Goal: Task Accomplishment & Management: Use online tool/utility

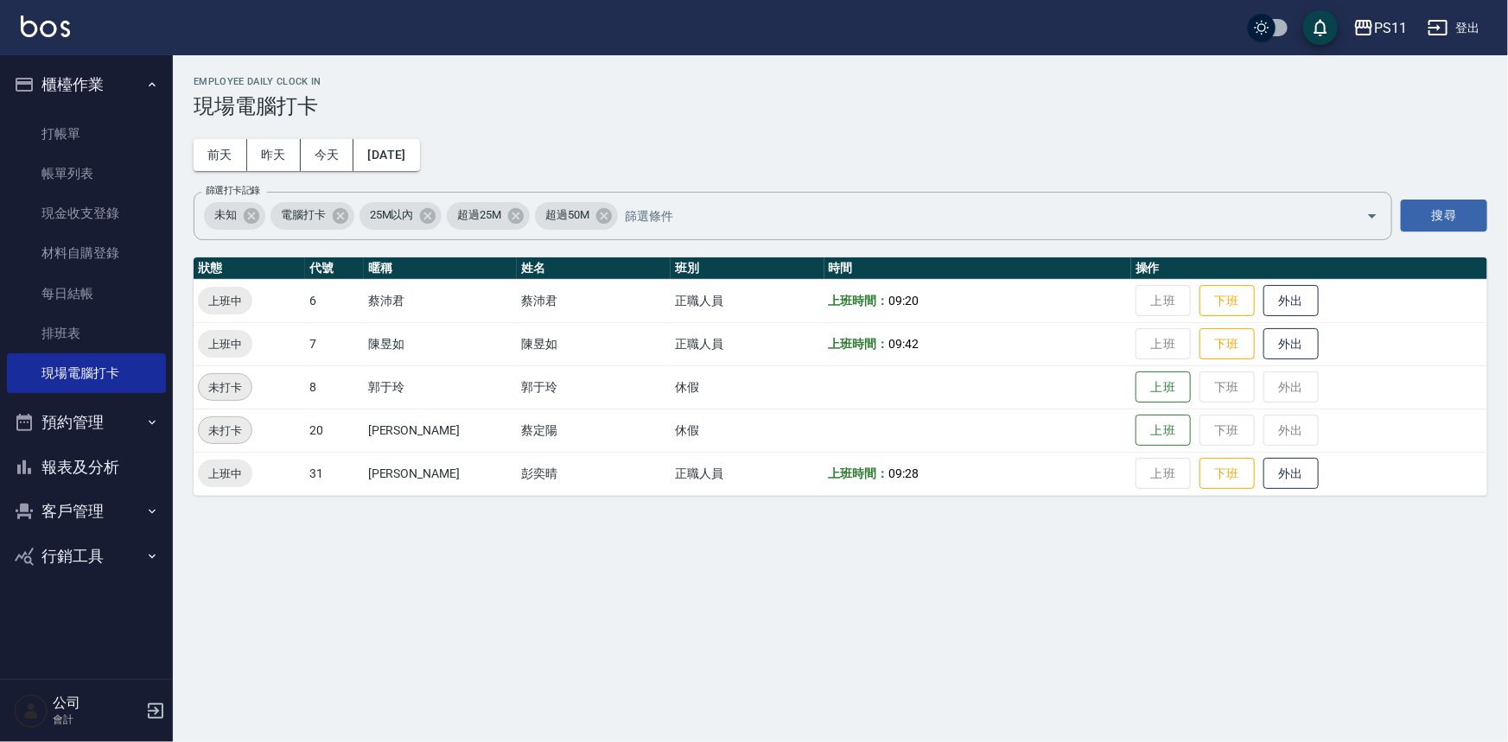
click at [65, 460] on button "報表及分析" at bounding box center [86, 467] width 159 height 45
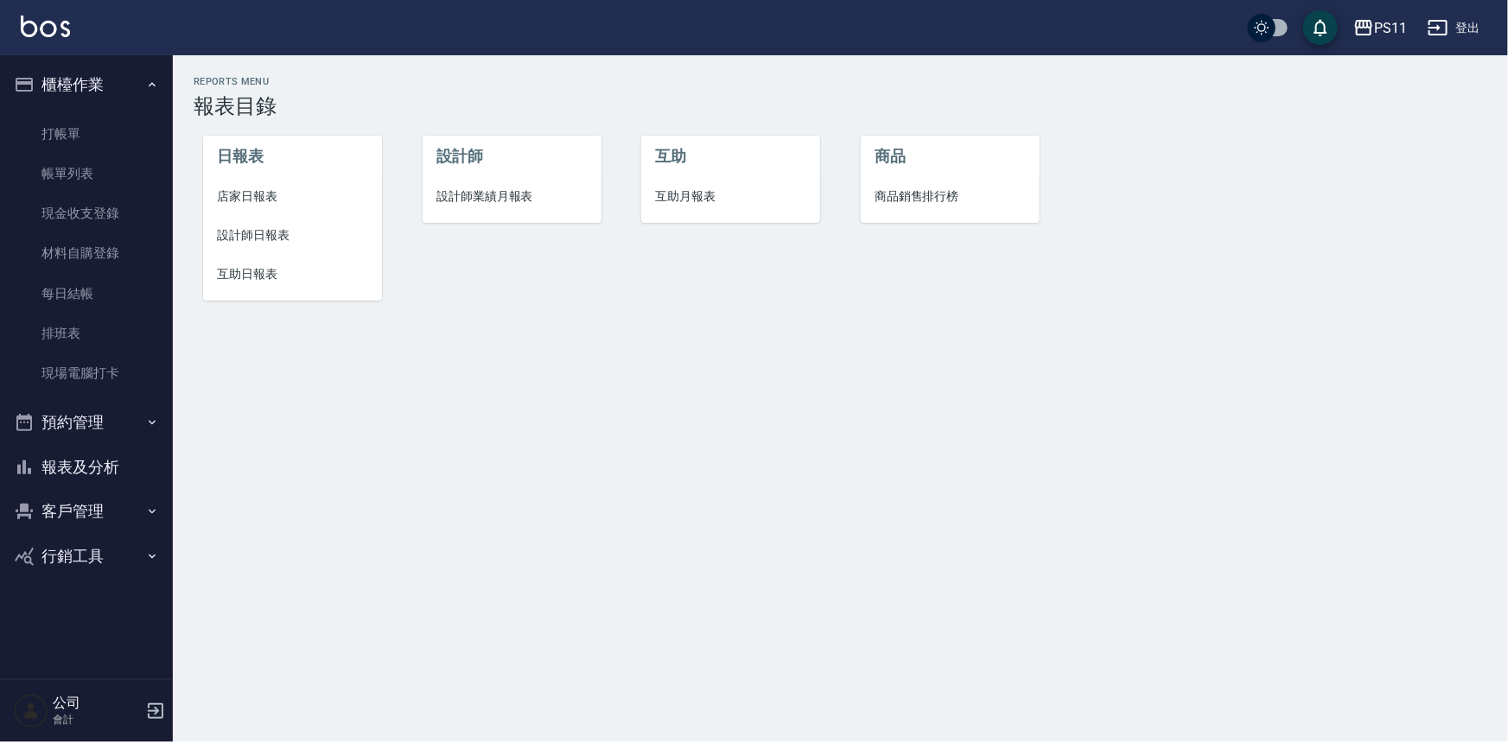
click at [123, 497] on button "客戶管理" at bounding box center [86, 511] width 159 height 45
click at [137, 563] on link "客戶列表" at bounding box center [86, 561] width 159 height 40
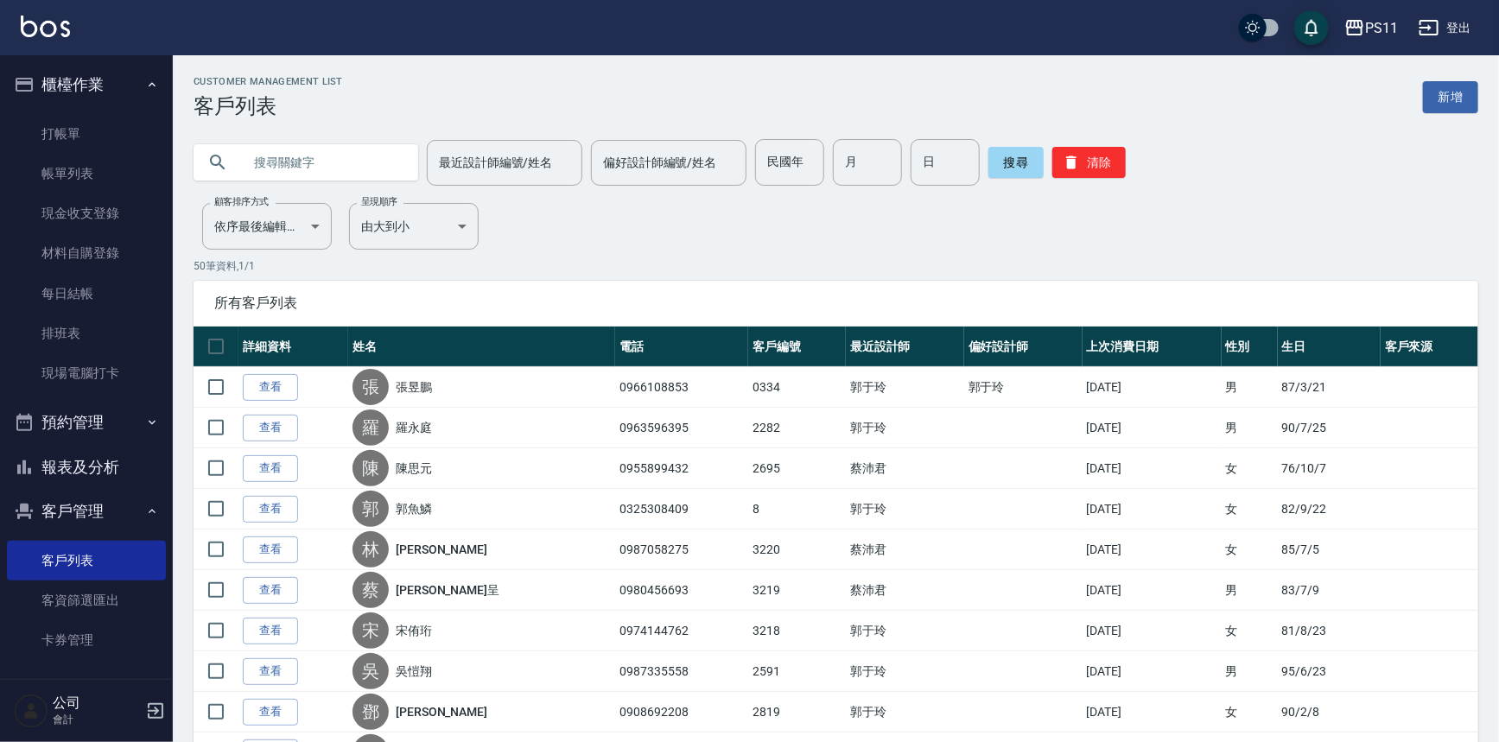
click at [272, 164] on input "text" at bounding box center [323, 162] width 162 height 47
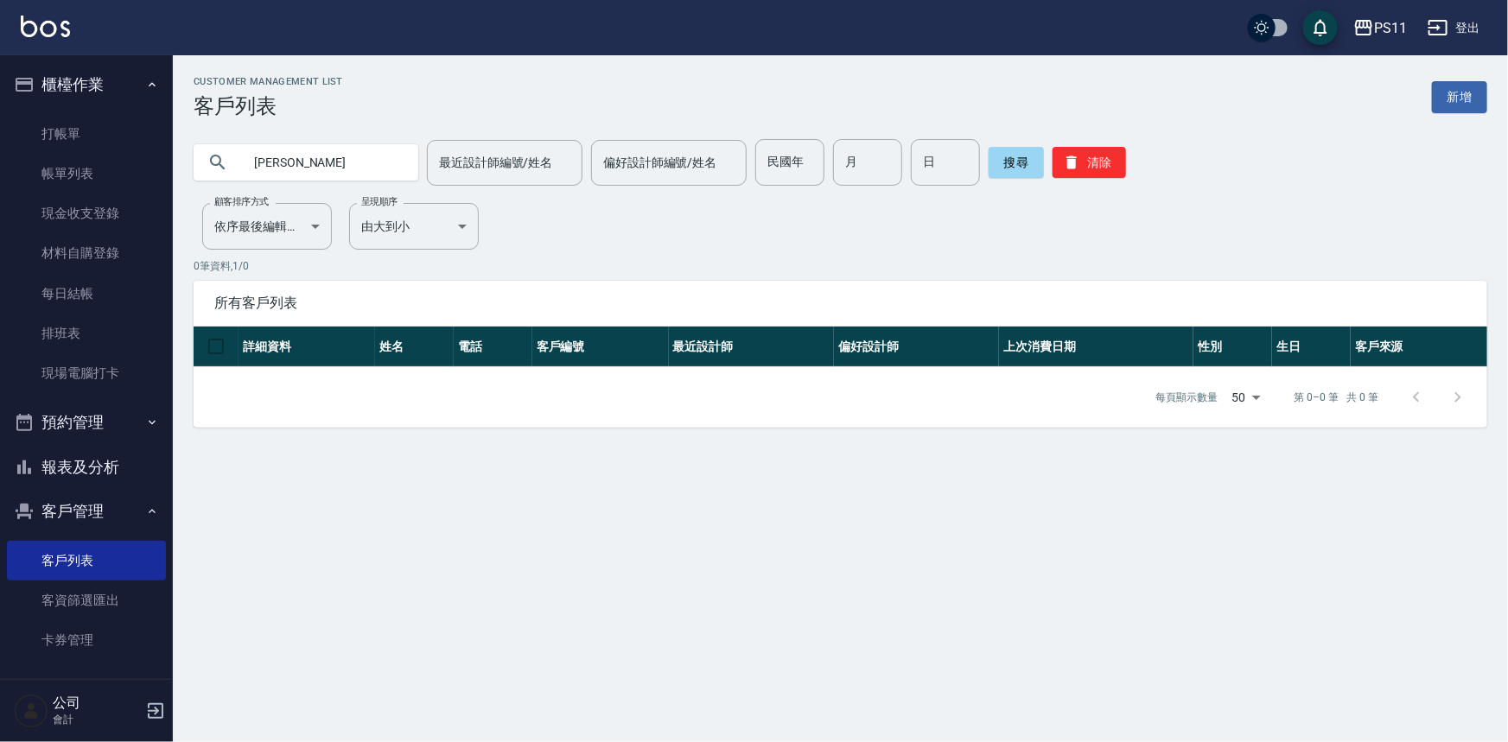
click at [276, 162] on input "[PERSON_NAME]" at bounding box center [323, 162] width 162 height 47
click at [331, 162] on input "[PERSON_NAME]" at bounding box center [323, 162] width 162 height 47
type input "黃"
type input "0910966953"
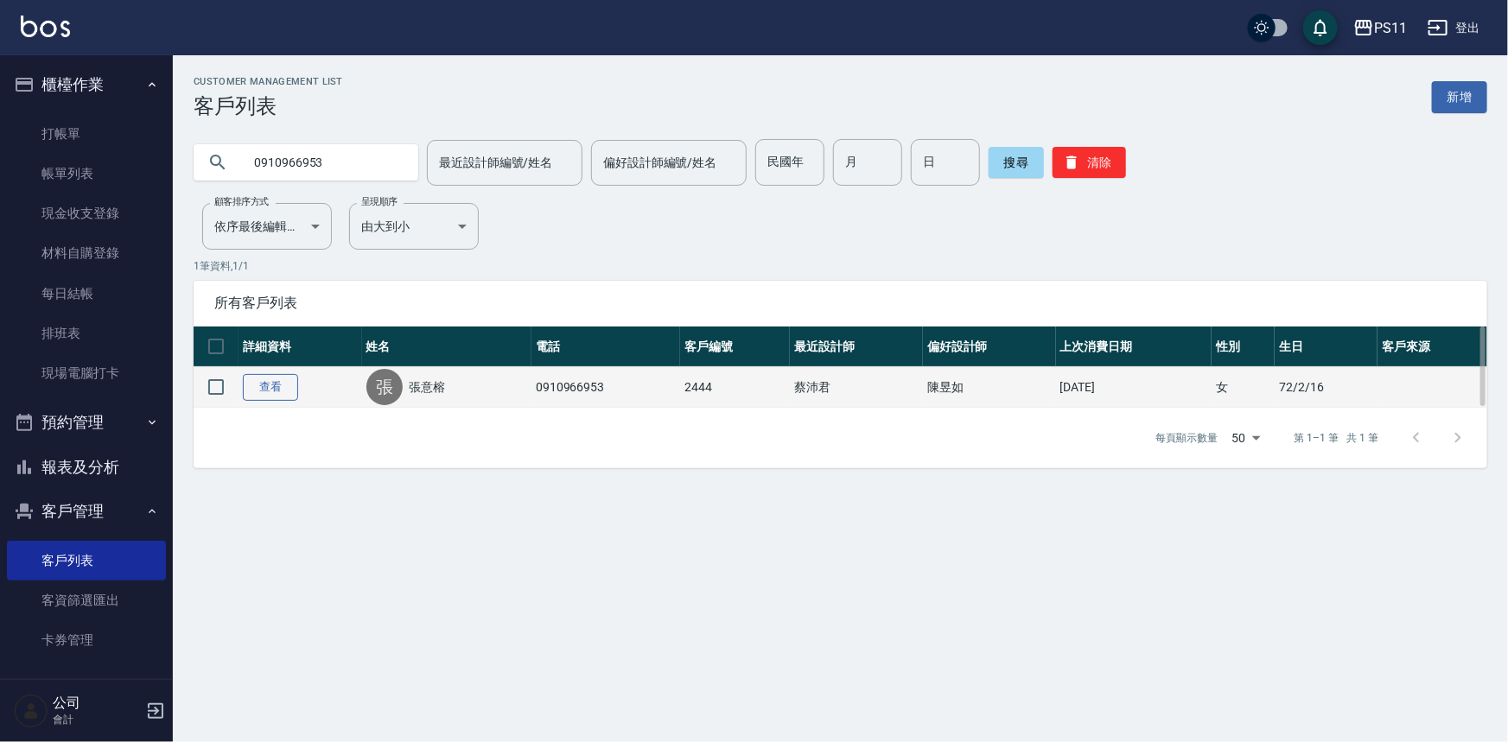
click at [285, 376] on link "查看" at bounding box center [270, 387] width 55 height 27
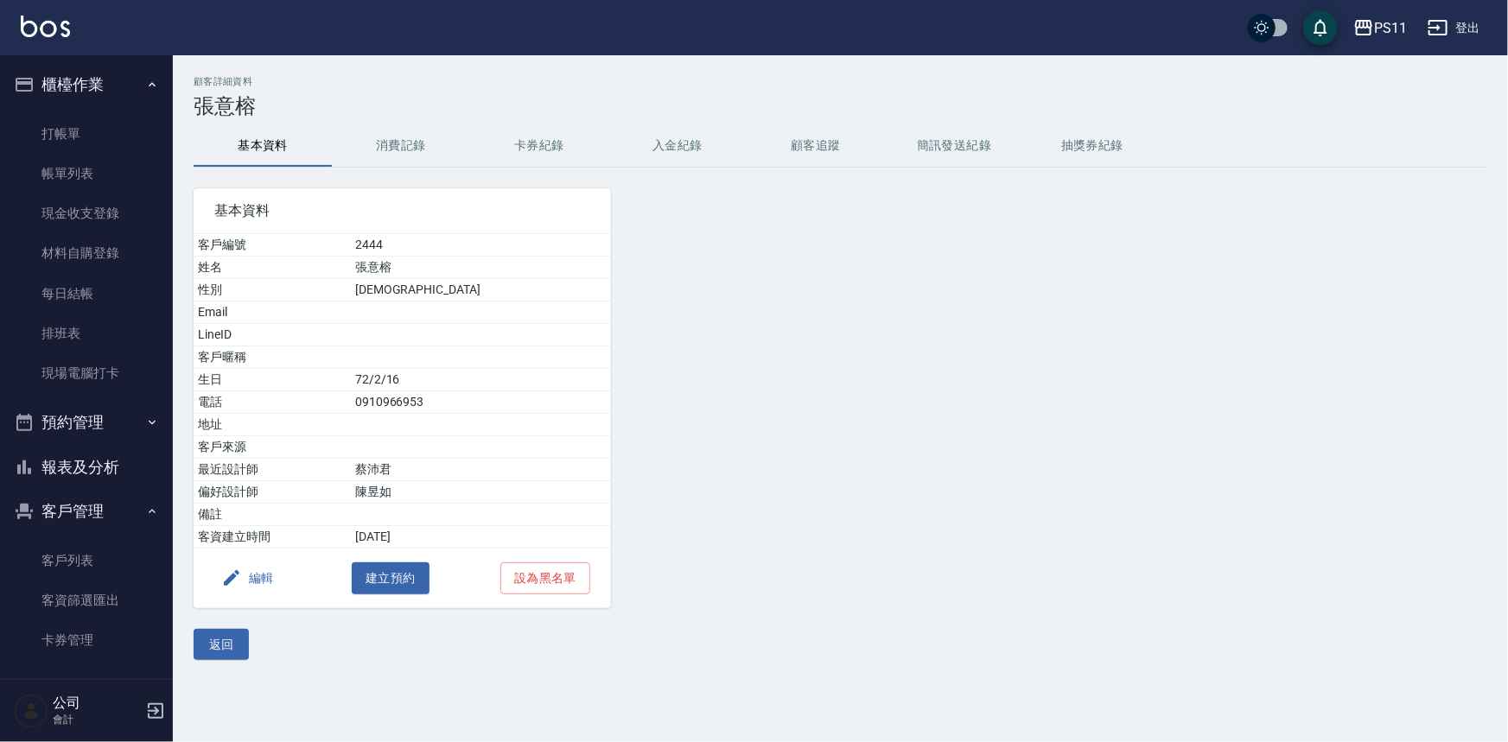
click at [396, 158] on button "消費記錄" at bounding box center [401, 145] width 138 height 41
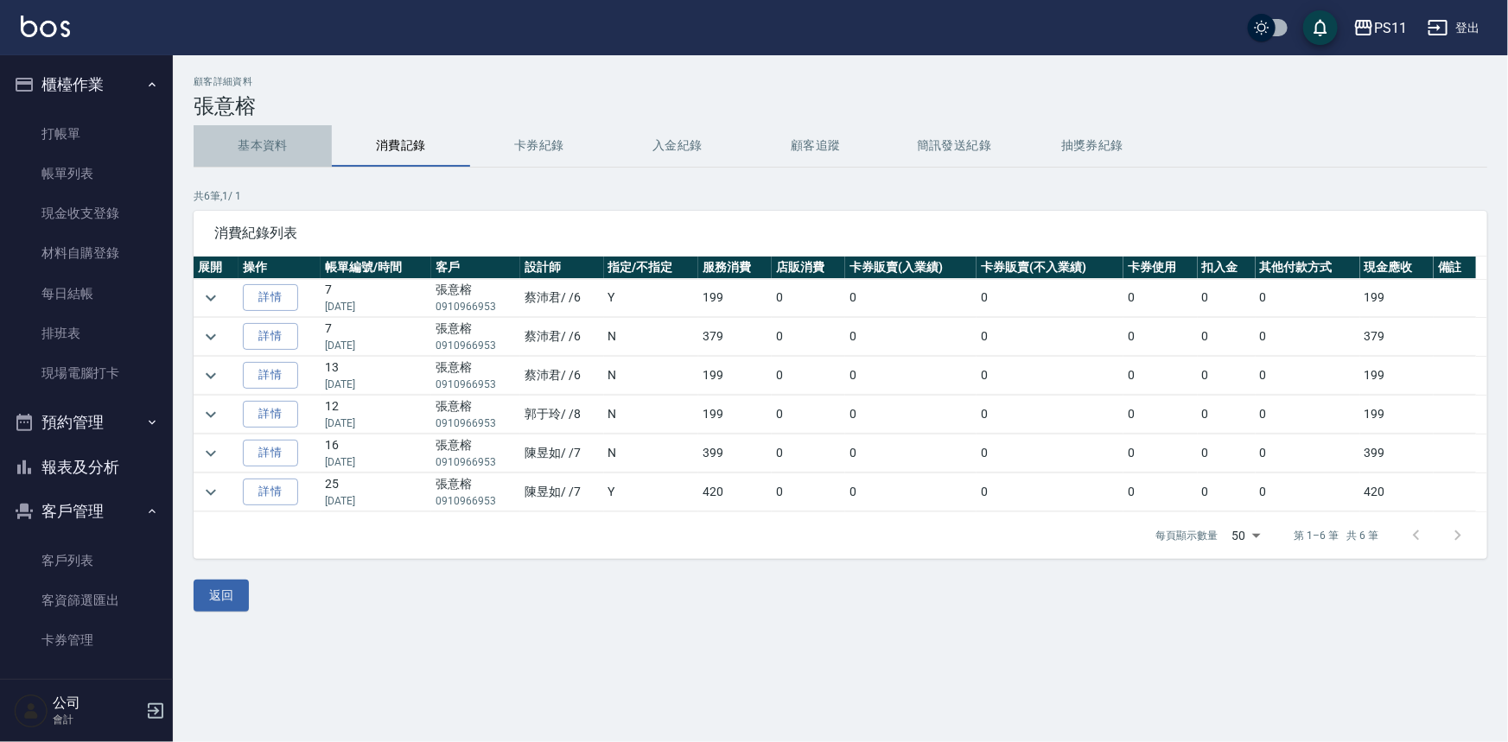
click at [259, 143] on button "基本資料" at bounding box center [263, 145] width 138 height 41
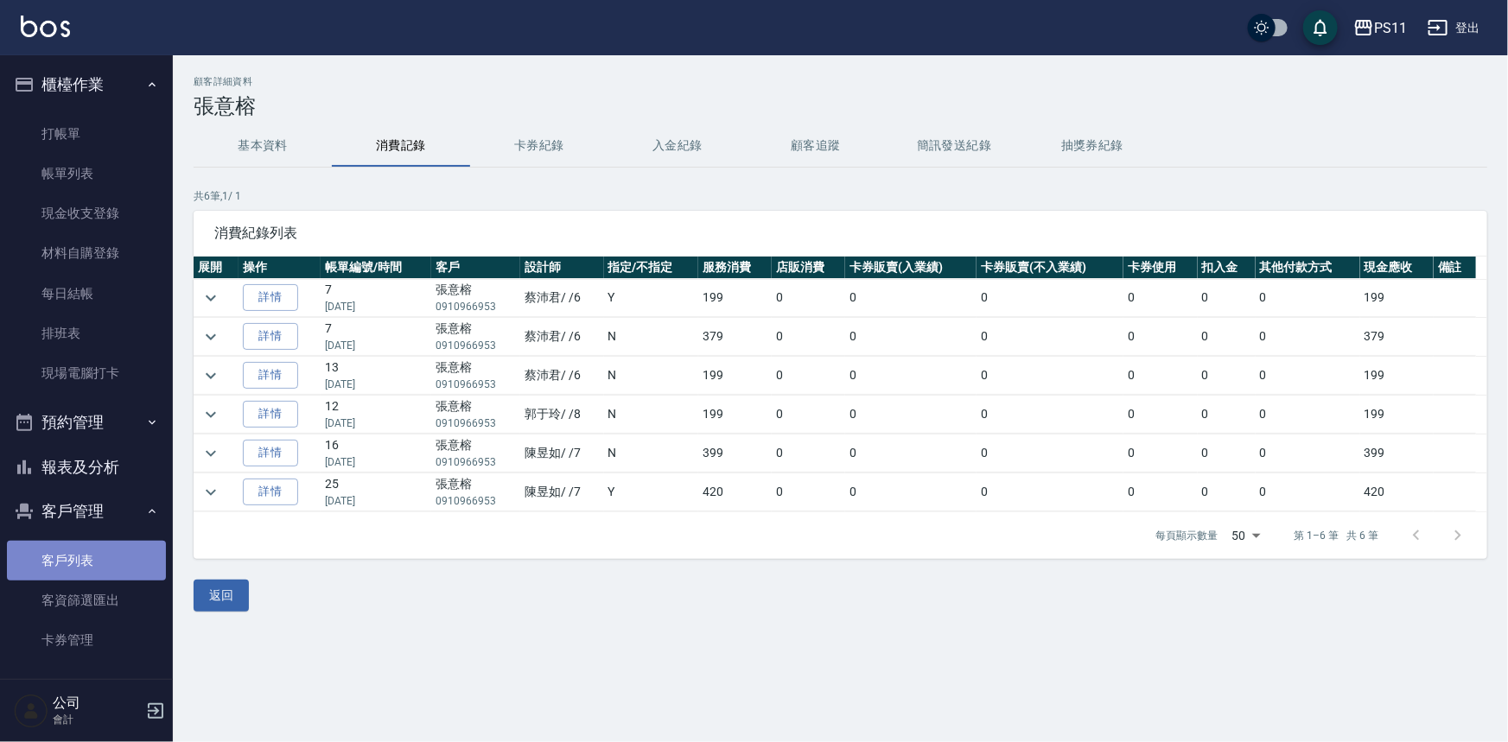
click at [100, 550] on link "客戶列表" at bounding box center [86, 561] width 159 height 40
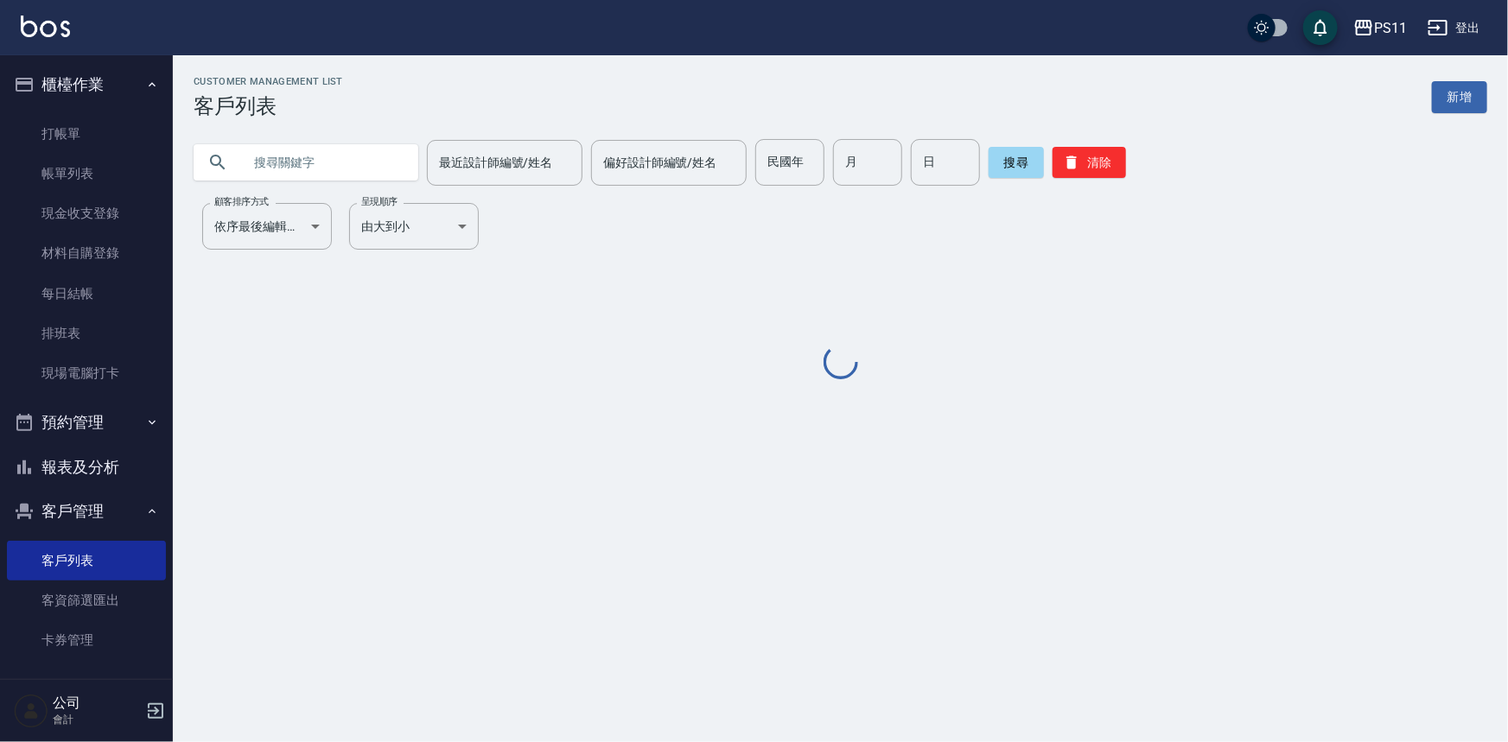
click at [337, 168] on input "text" at bounding box center [323, 162] width 162 height 47
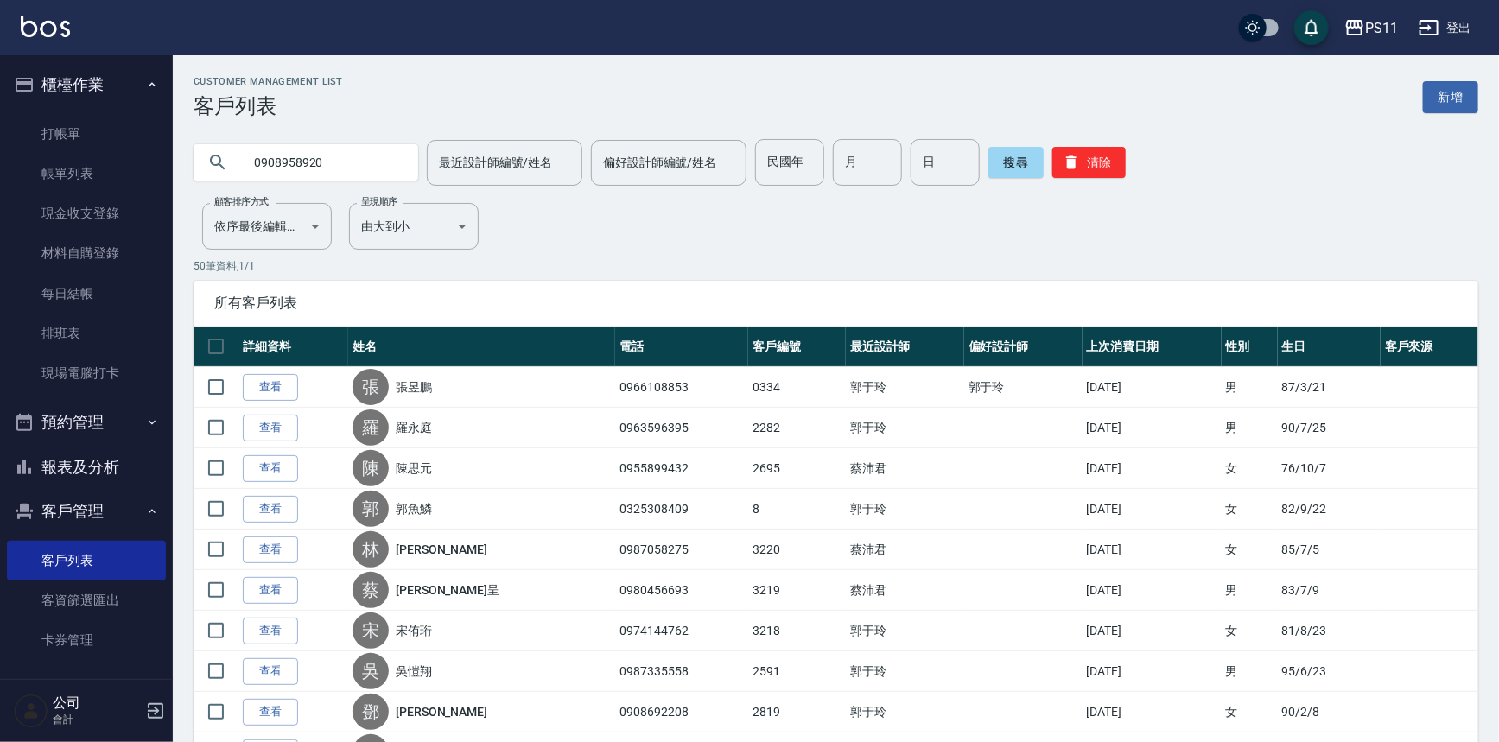
type input "0908958920"
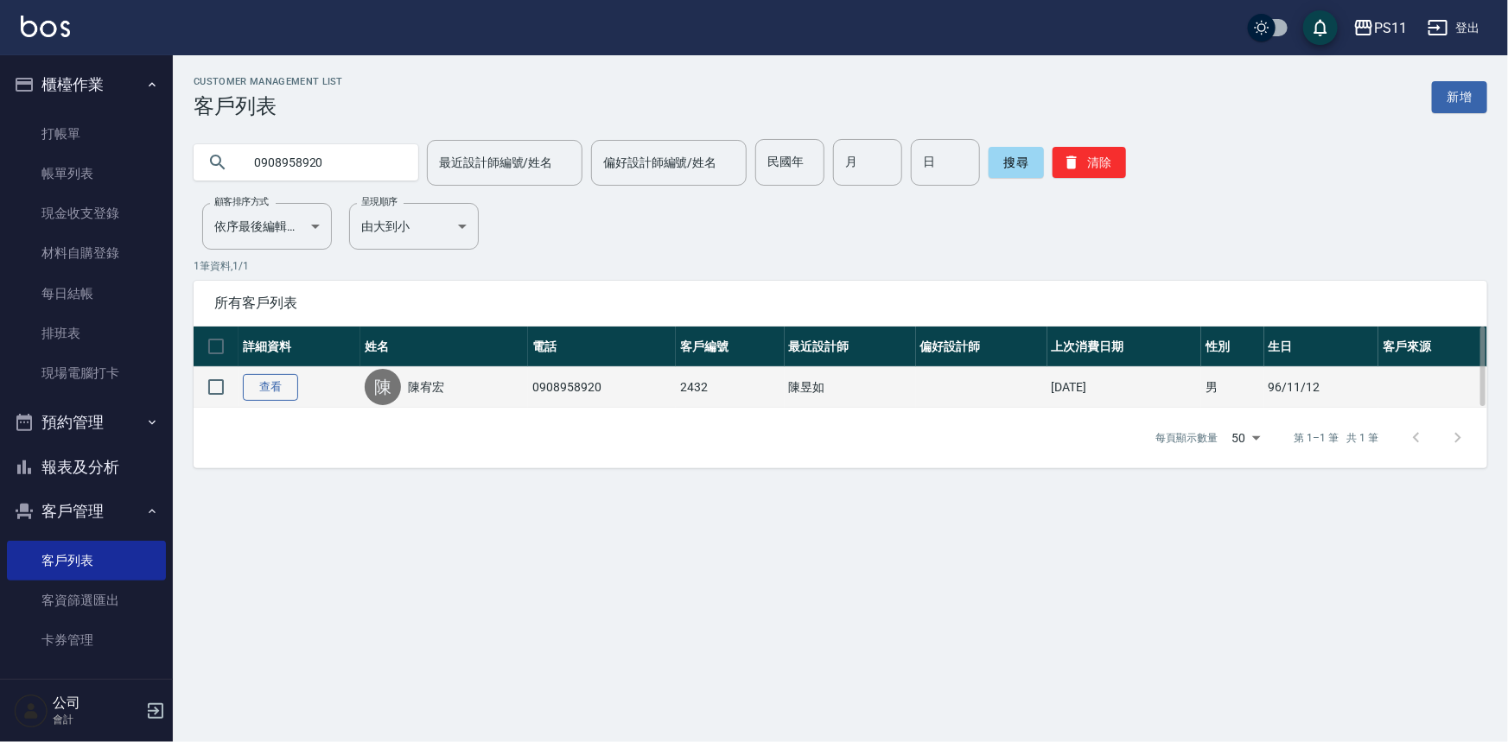
click at [284, 395] on link "查看" at bounding box center [270, 387] width 55 height 27
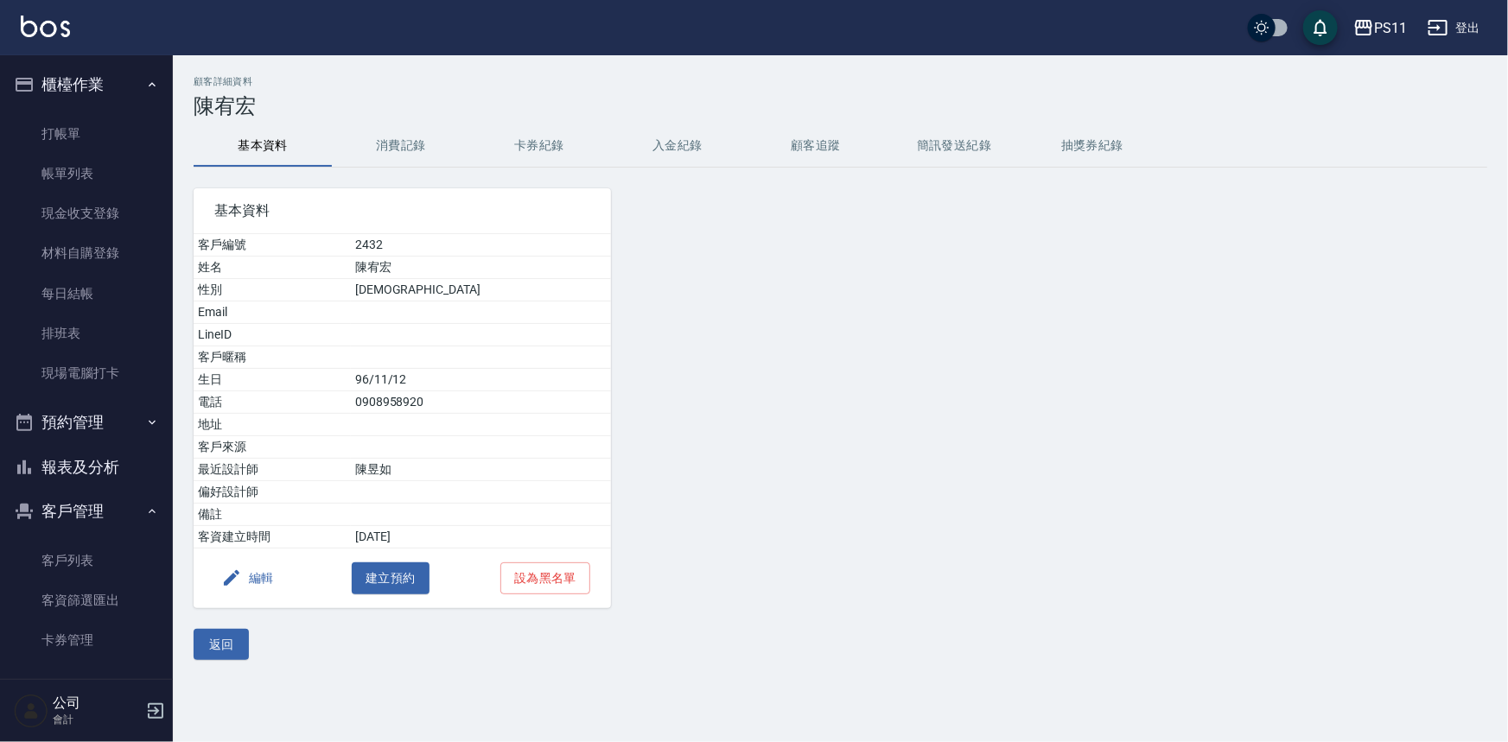
click at [379, 142] on button "消費記錄" at bounding box center [401, 145] width 138 height 41
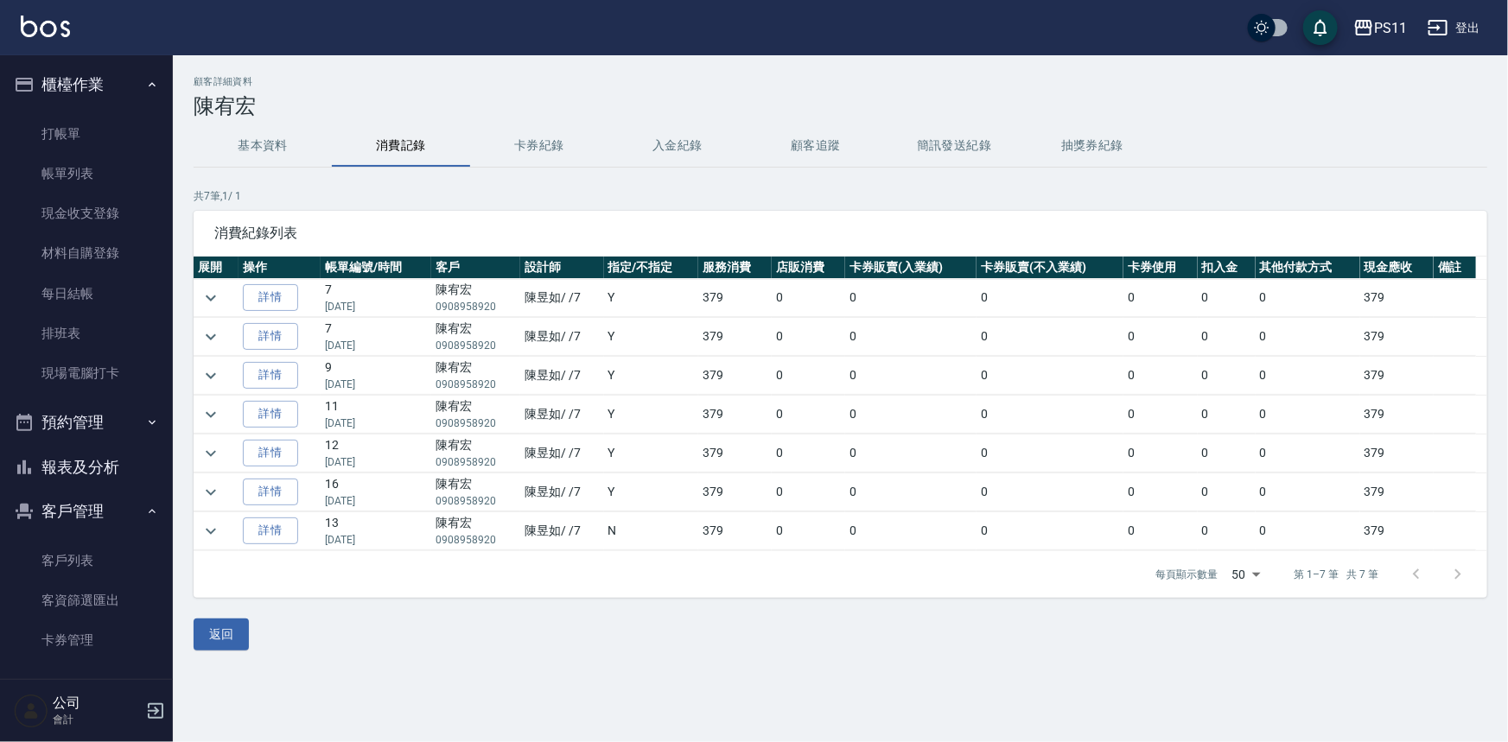
click at [294, 131] on button "基本資料" at bounding box center [263, 145] width 138 height 41
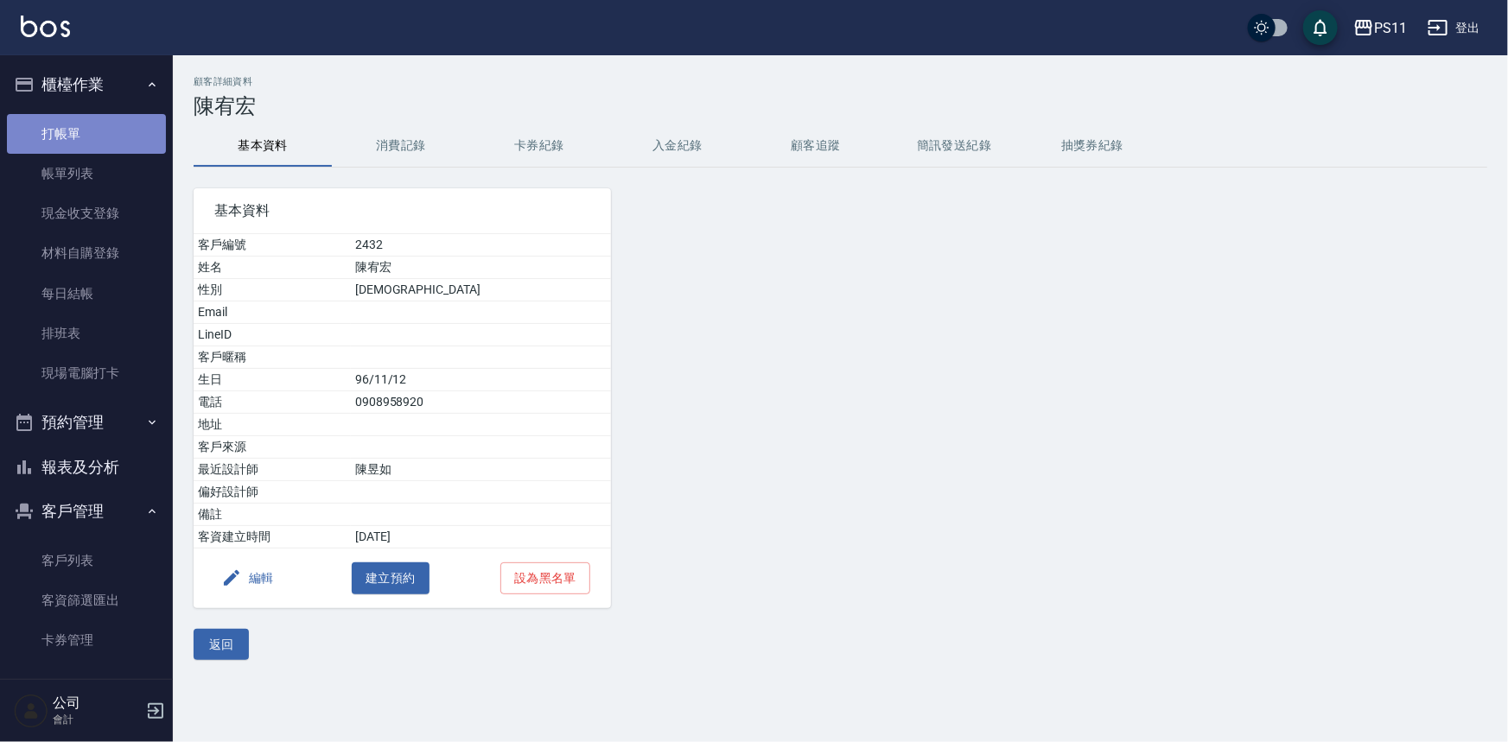
click at [133, 127] on link "打帳單" at bounding box center [86, 134] width 159 height 40
